Goal: Find specific page/section: Find specific page/section

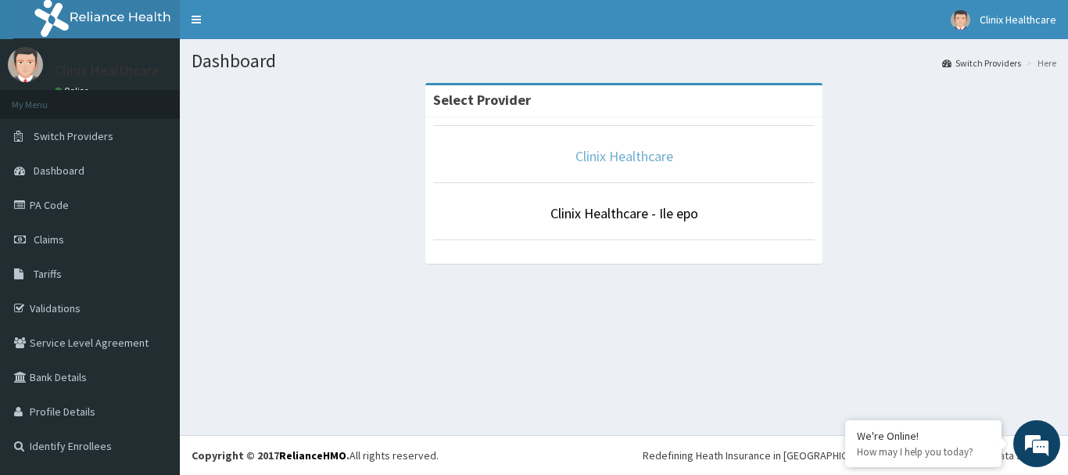
click at [623, 159] on link "Clinix Healthcare" at bounding box center [625, 156] width 98 height 18
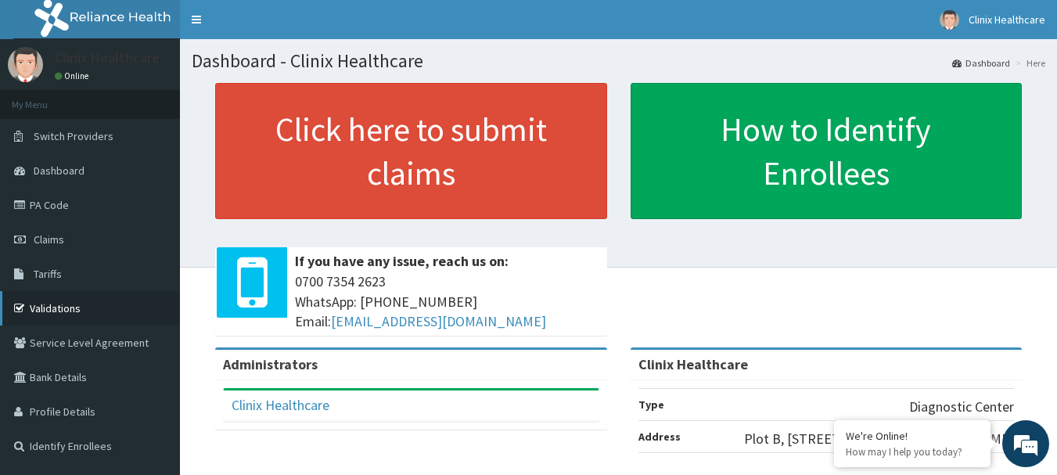
click at [51, 307] on link "Validations" at bounding box center [90, 308] width 180 height 34
